Goal: Information Seeking & Learning: Learn about a topic

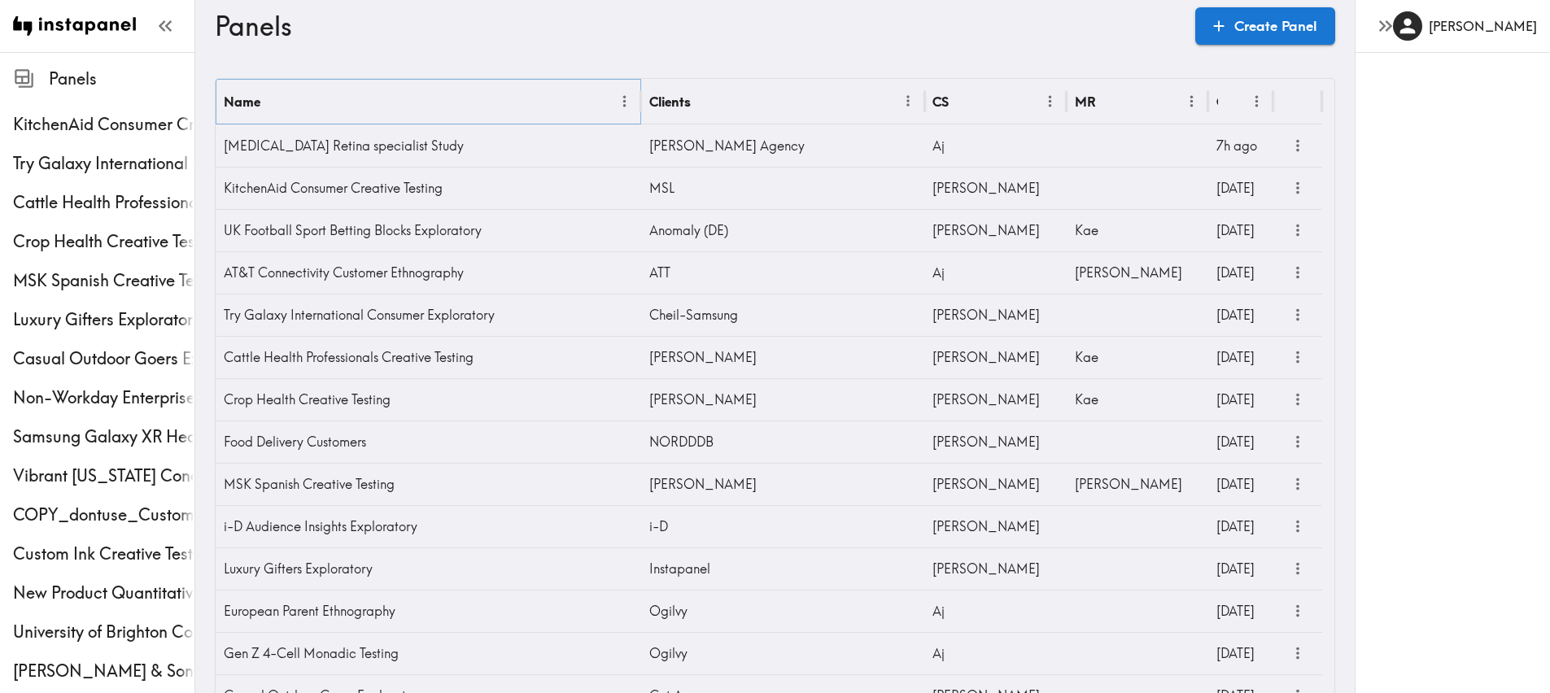
click at [619, 103] on icon "Menu" at bounding box center [624, 101] width 17 height 17
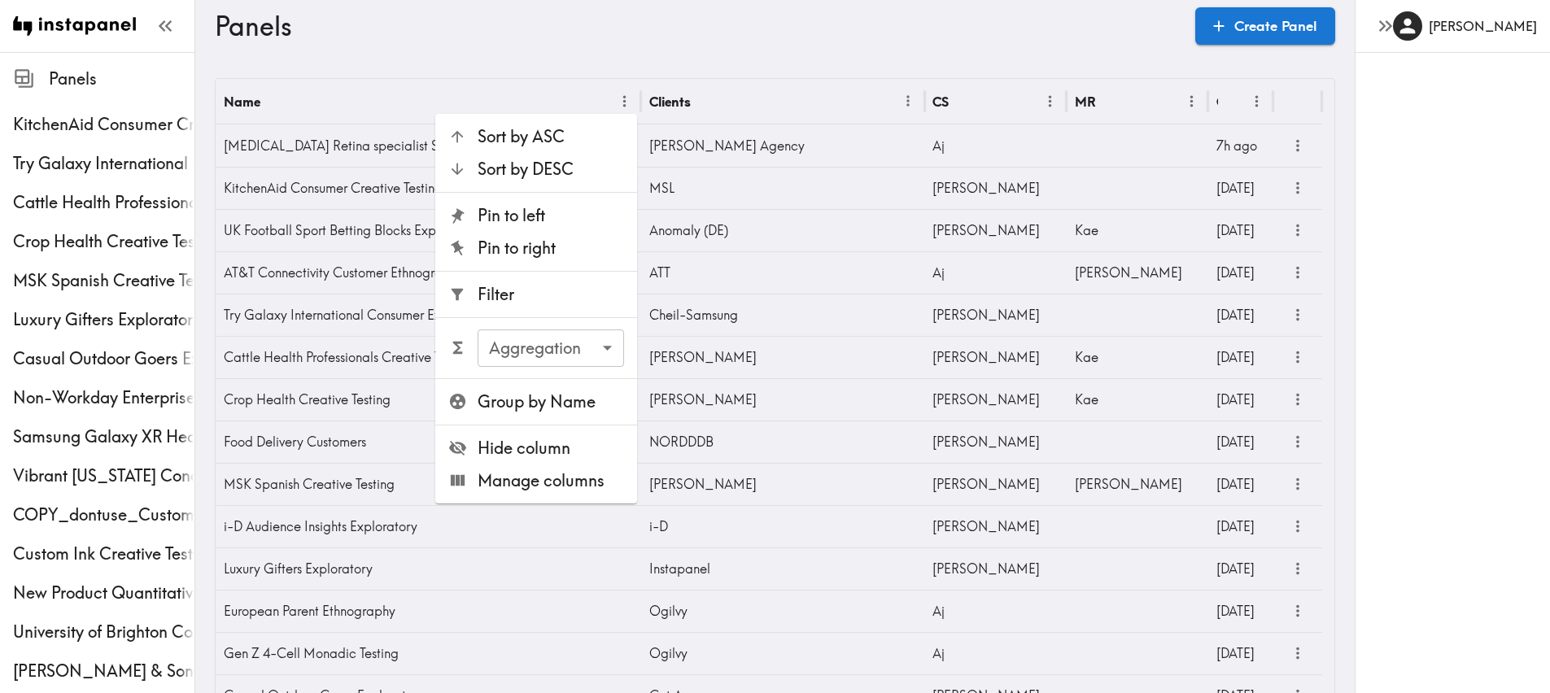
click at [552, 290] on span "Filter" at bounding box center [551, 294] width 147 height 23
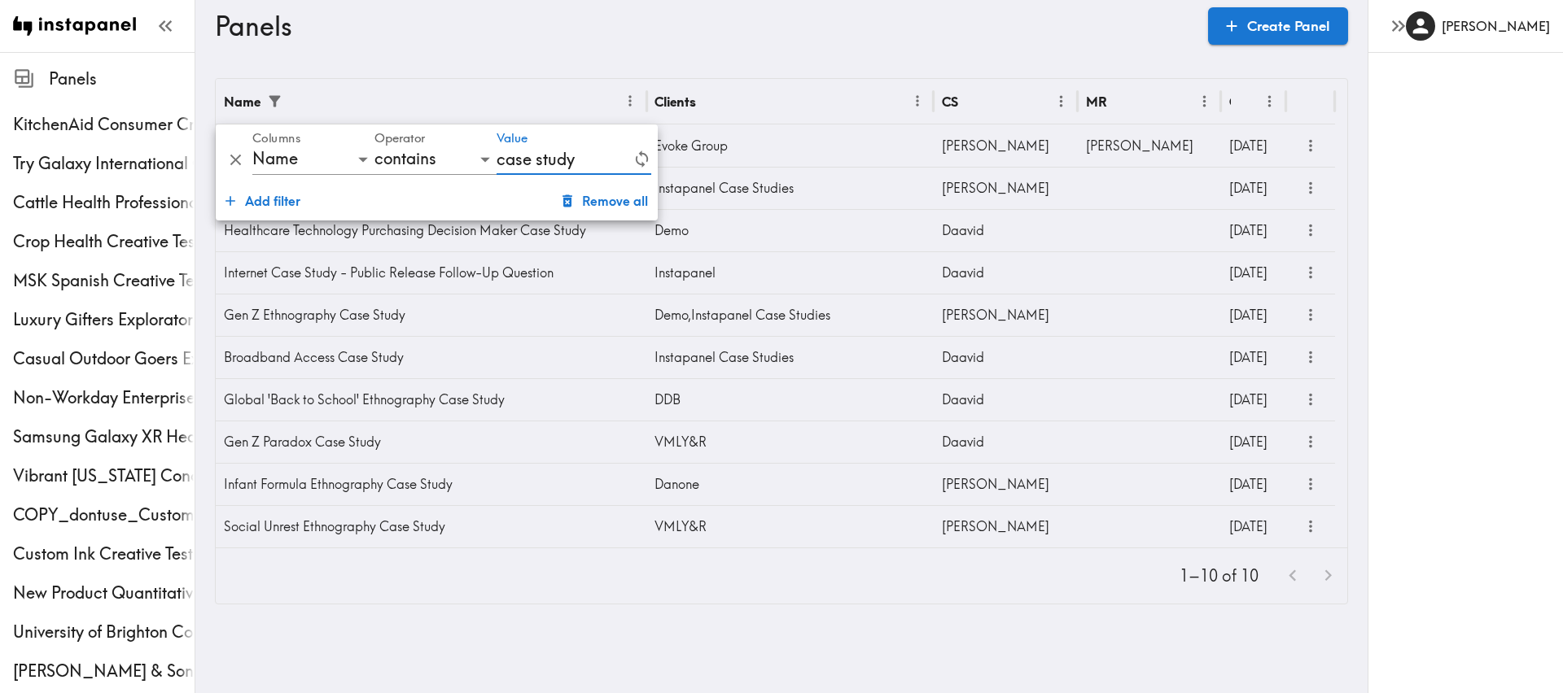
type input "case study"
click at [471, 48] on div "Panels Create Panel" at bounding box center [781, 26] width 1133 height 52
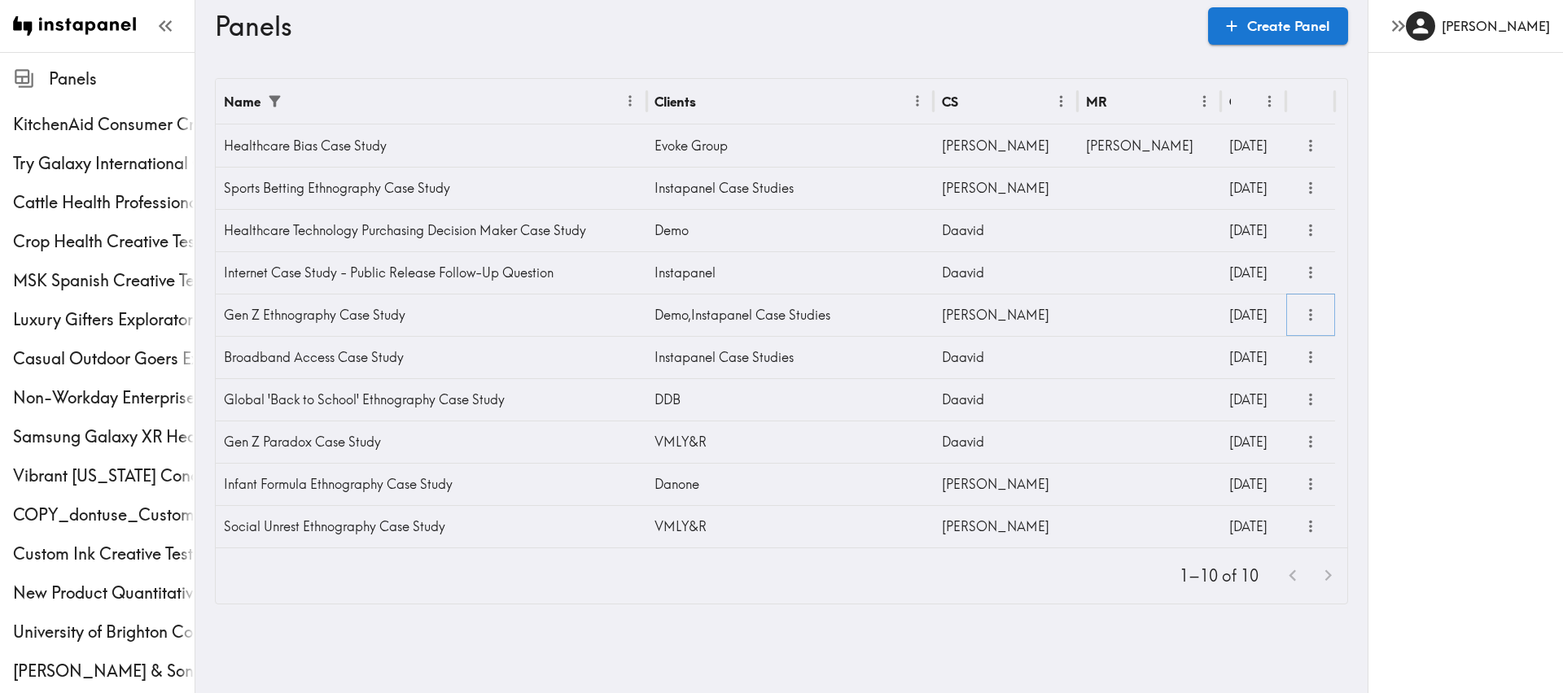
click at [1314, 320] on icon "more" at bounding box center [1310, 315] width 19 height 19
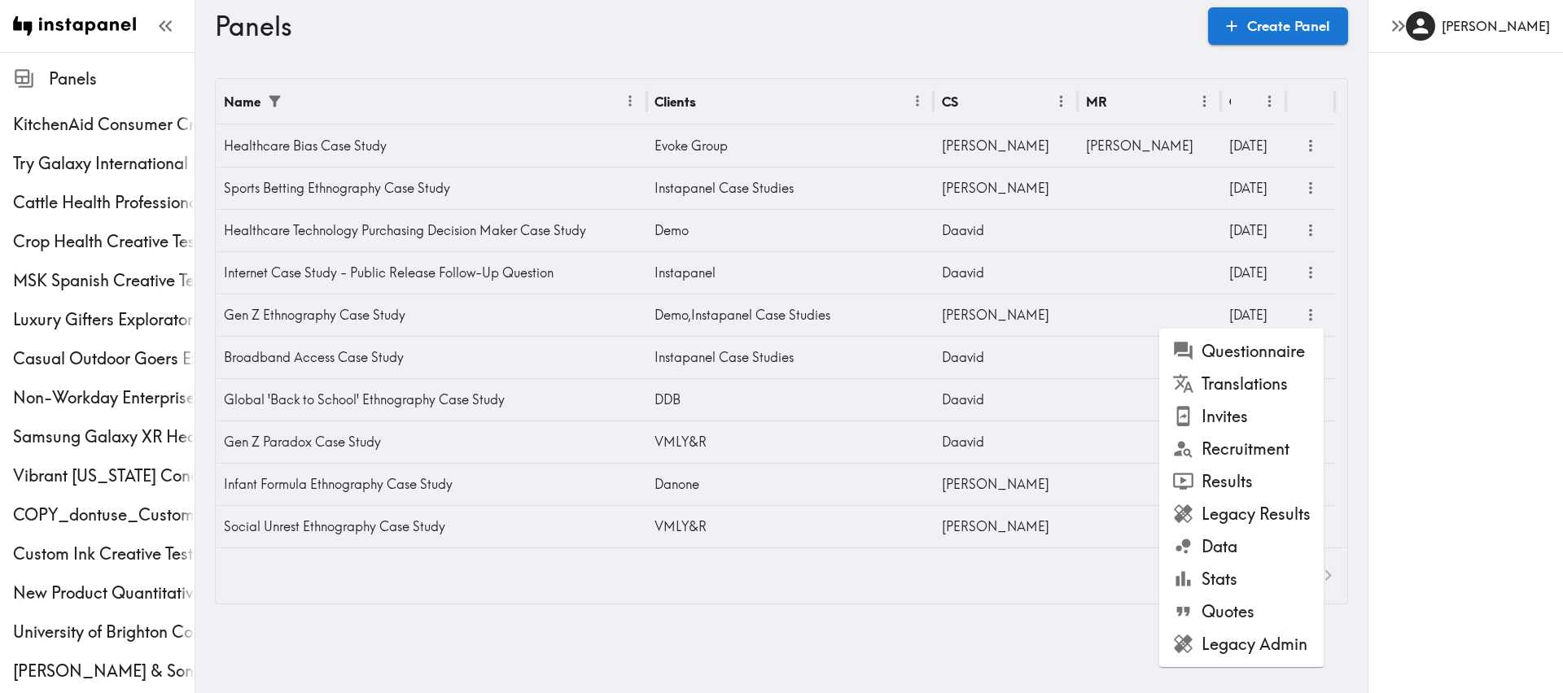
click at [1234, 513] on li "Legacy Results" at bounding box center [1241, 514] width 164 height 33
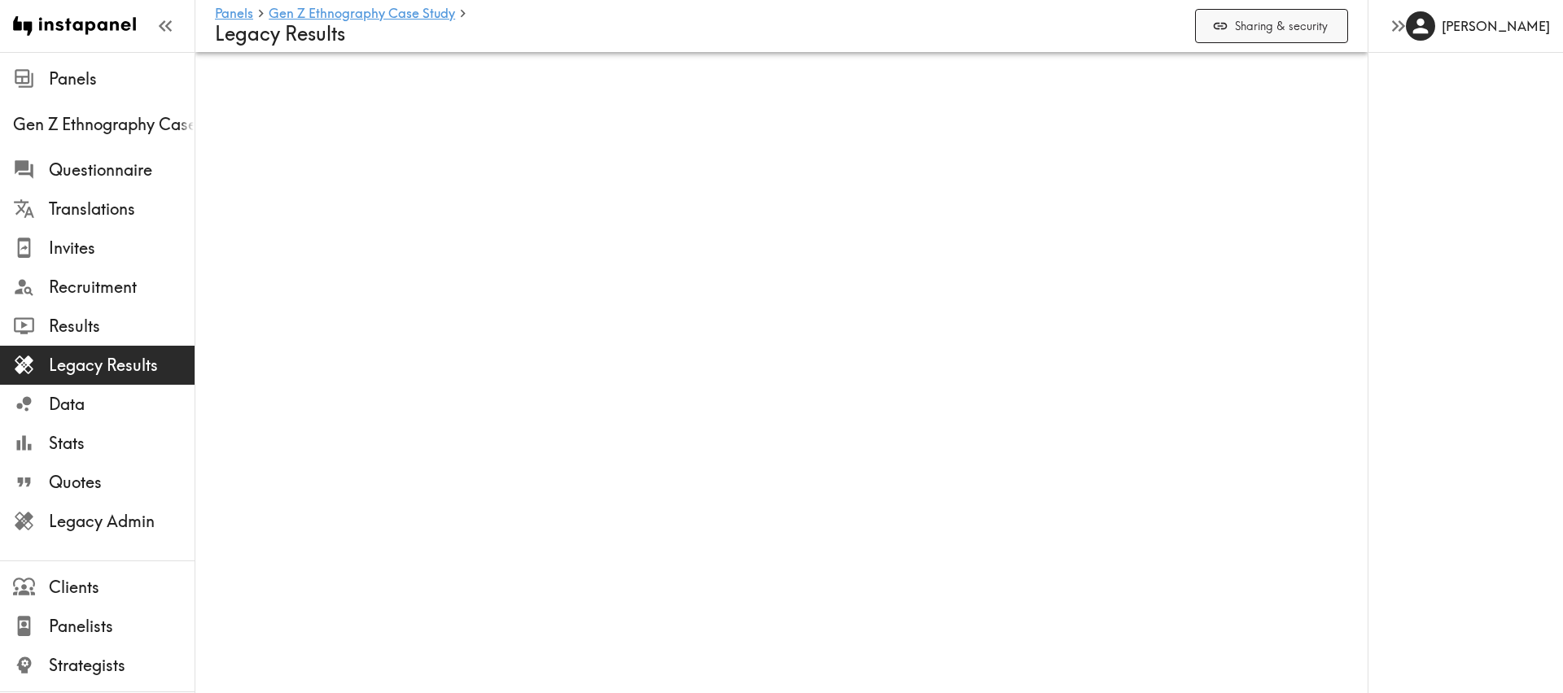
click at [1253, 24] on button "Sharing & security" at bounding box center [1271, 26] width 153 height 35
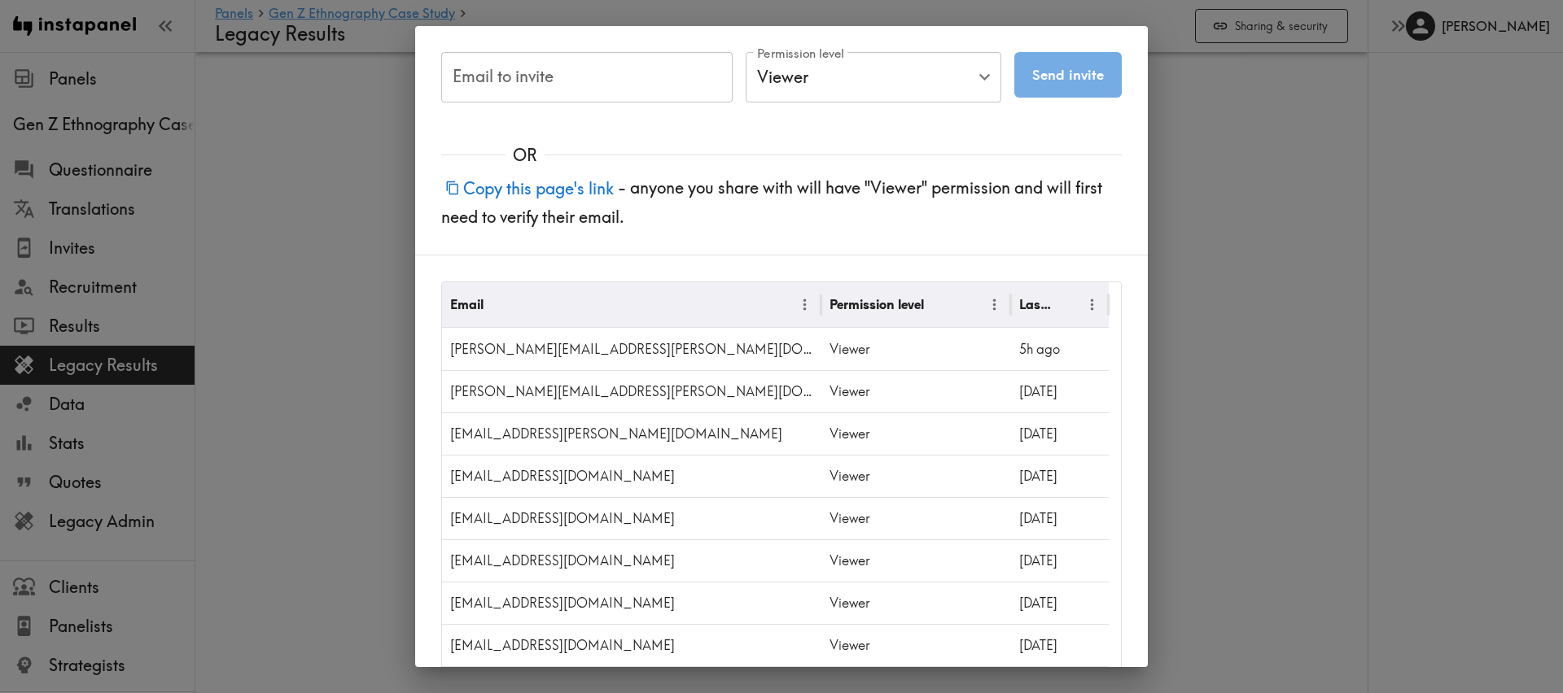
click at [604, 182] on button "Copy this page's link" at bounding box center [529, 188] width 177 height 35
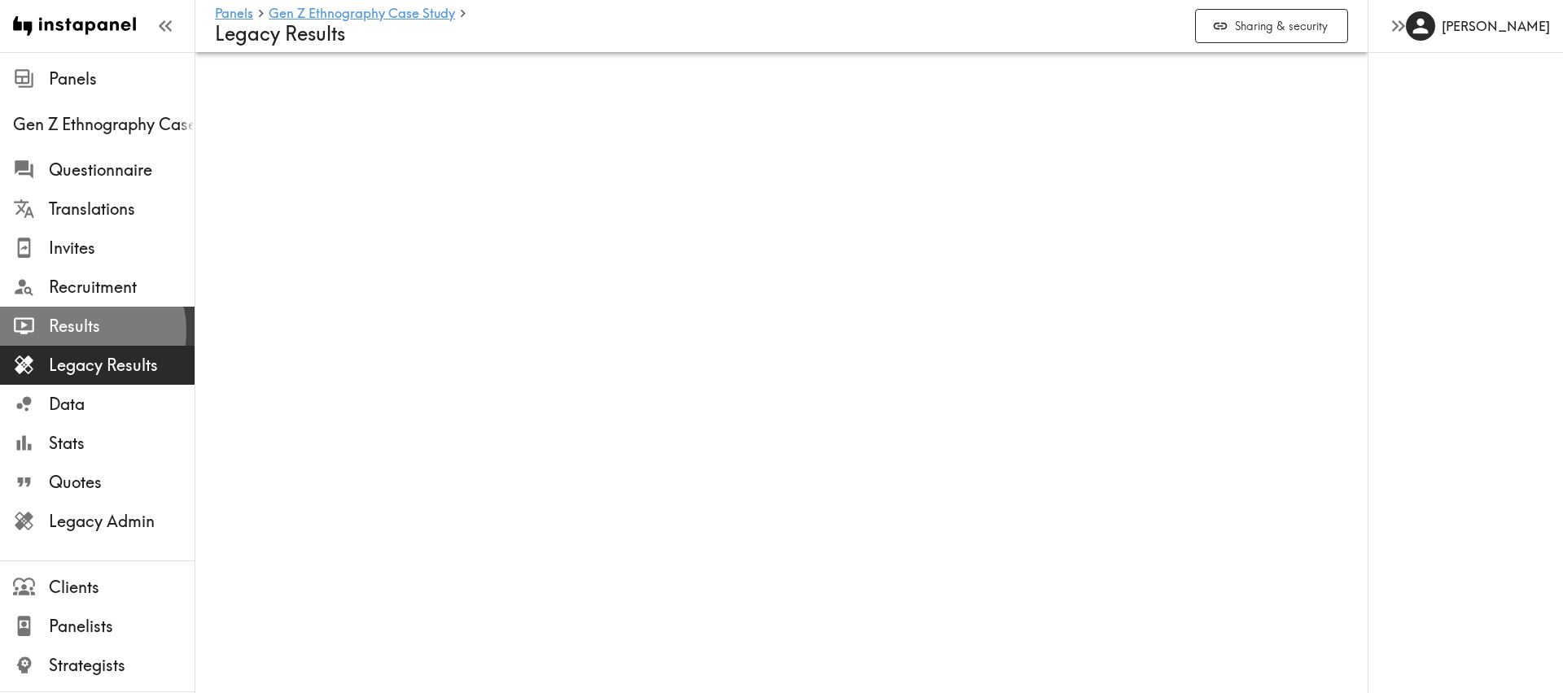
click at [78, 331] on span "Results" at bounding box center [122, 326] width 146 height 23
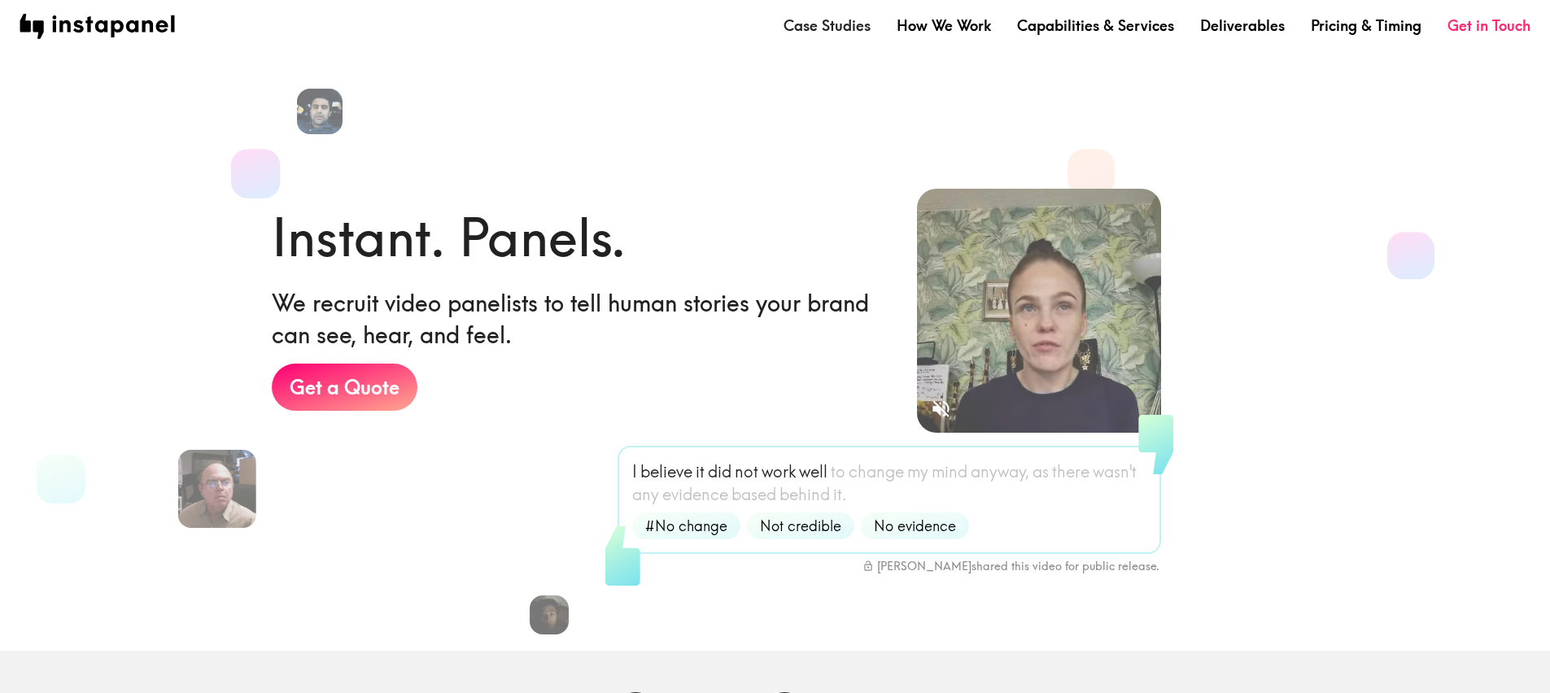
click at [849, 21] on link "Case Studies" at bounding box center [827, 25] width 87 height 20
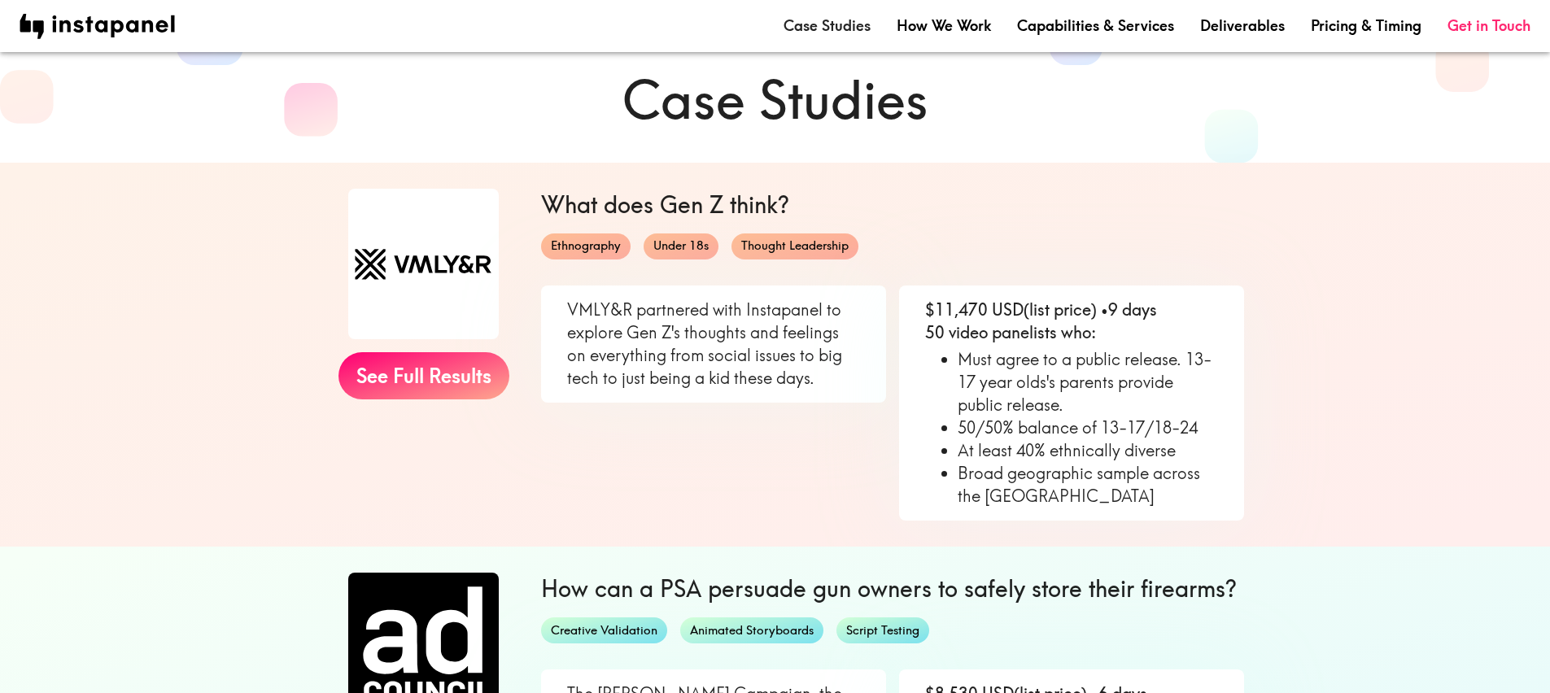
scroll to position [55, 0]
click at [479, 381] on link "See Full Results" at bounding box center [424, 375] width 171 height 47
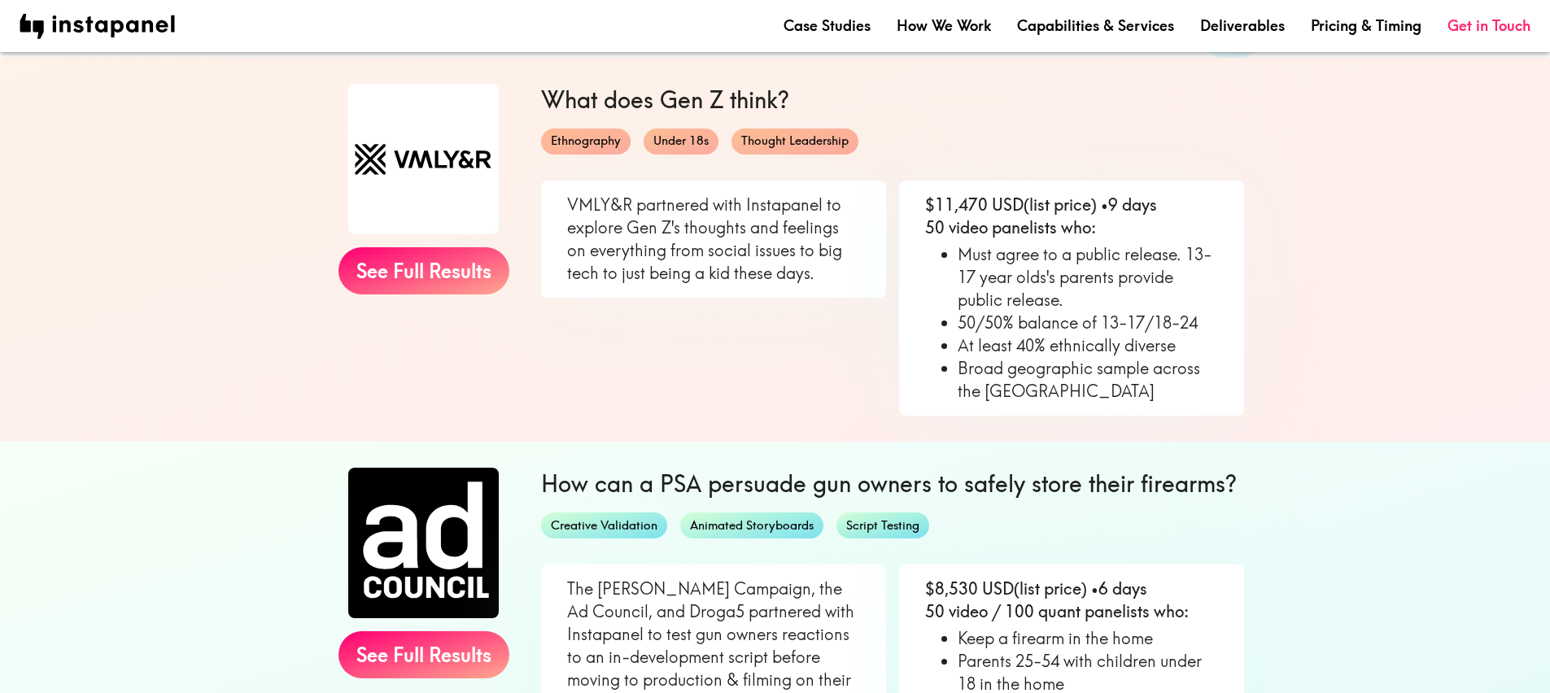
scroll to position [645, 0]
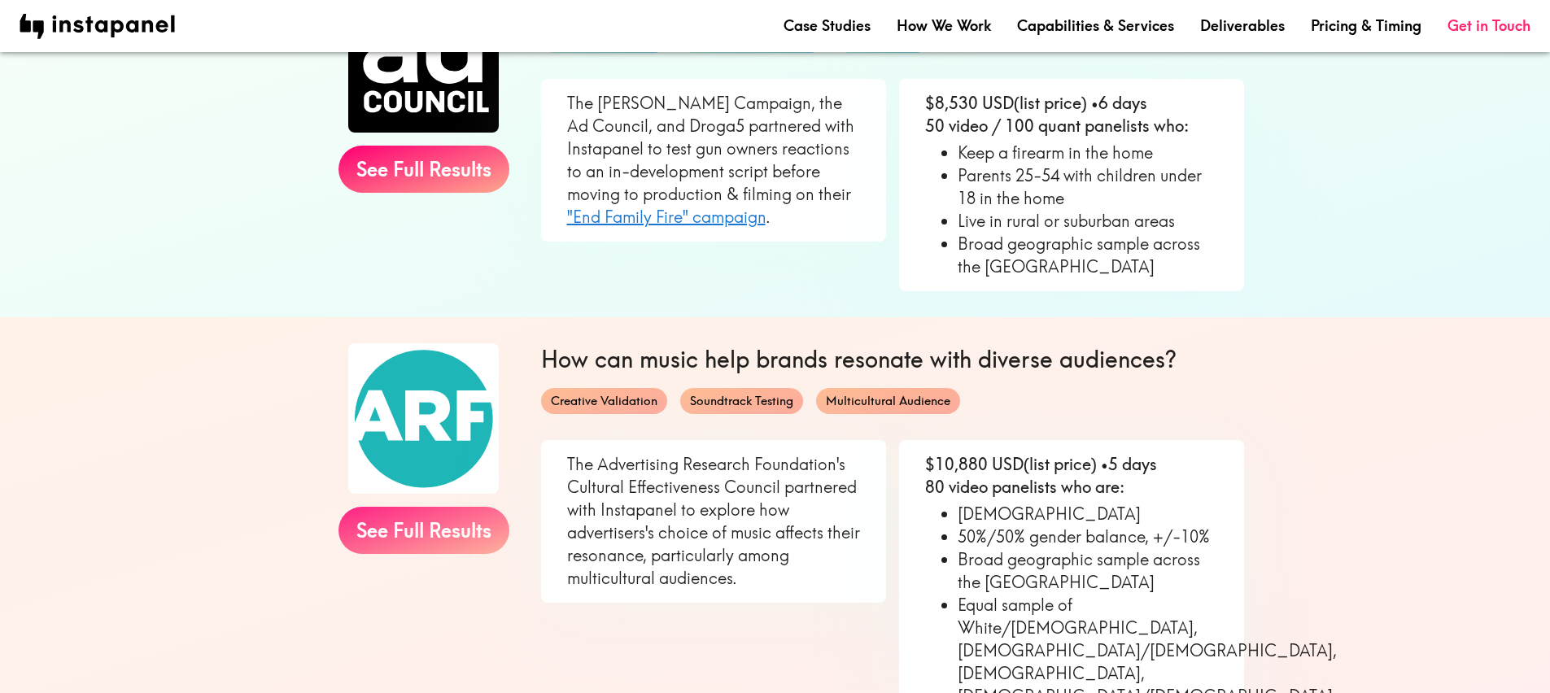
click at [466, 534] on link "See Full Results" at bounding box center [424, 530] width 171 height 47
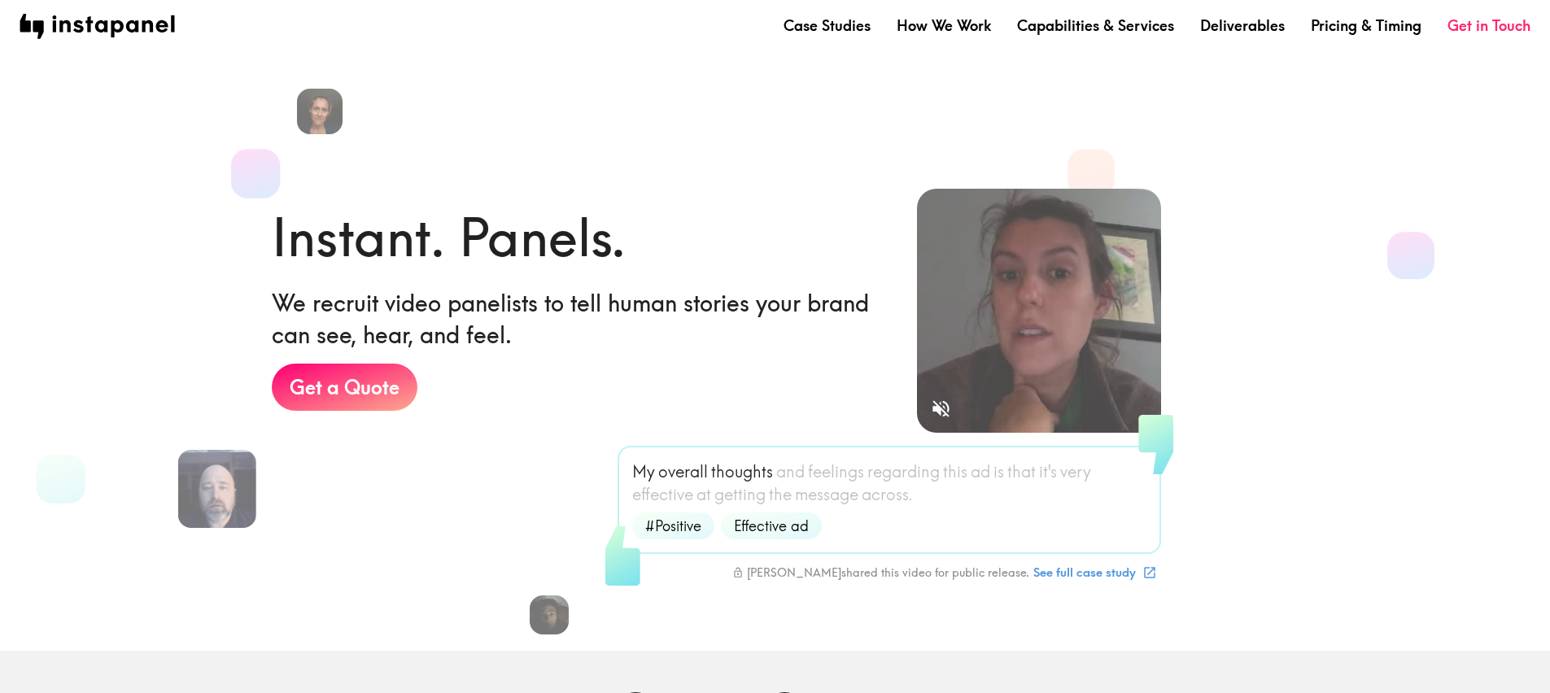
click at [847, 38] on nav "Case Studies How We Work Capabilities & Services Deliverables Pricing & Timing …" at bounding box center [775, 26] width 1511 height 25
drag, startPoint x: 809, startPoint y: 28, endPoint x: 808, endPoint y: 46, distance: 17.1
click at [809, 29] on link "Case Studies" at bounding box center [827, 25] width 87 height 20
